Goal: Check status: Check status

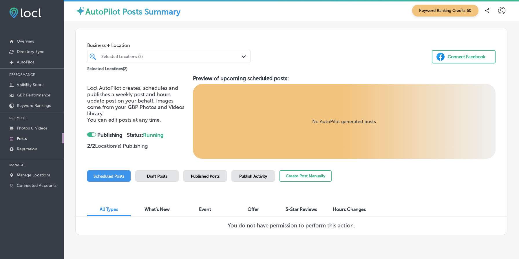
scroll to position [15, 0]
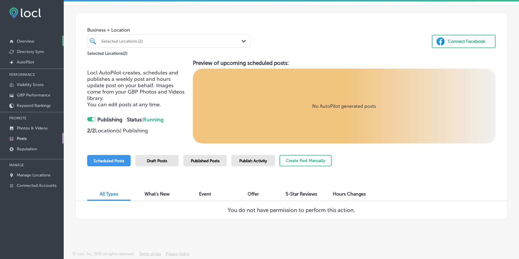
click at [26, 44] on link "Overview" at bounding box center [32, 41] width 64 height 10
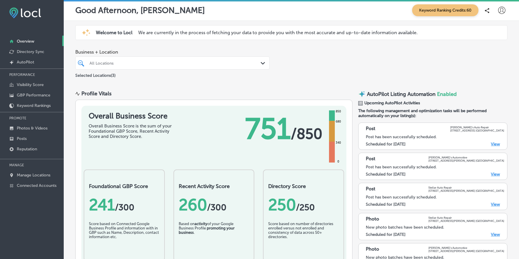
click at [207, 34] on p "We are currently in the process of fetching your data to provide you with the m…" at bounding box center [278, 33] width 280 height 6
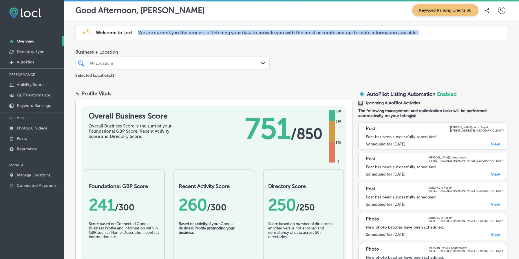
click at [315, 29] on div "iconmonstr-warning-6 (1) Welcome to Locl We are currently in the process of fet…" at bounding box center [291, 32] width 432 height 15
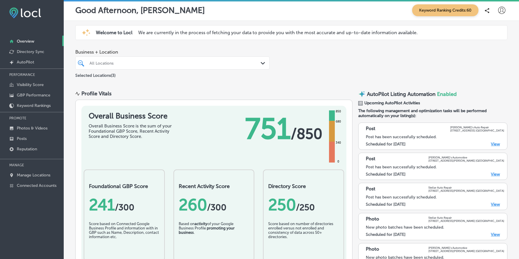
click at [456, 55] on div "Business + Location All Locations Path Created with Sketch. Selected Locations …" at bounding box center [291, 64] width 455 height 38
